Goal: Task Accomplishment & Management: Complete application form

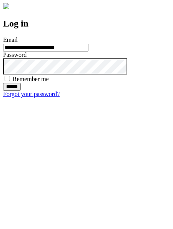
type input "**********"
click at [21, 91] on input "******" at bounding box center [12, 87] width 18 height 8
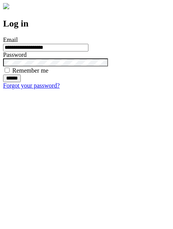
type input "**********"
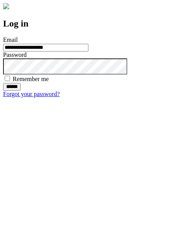
click at [21, 91] on input "******" at bounding box center [12, 87] width 18 height 8
